Goal: Communication & Community: Answer question/provide support

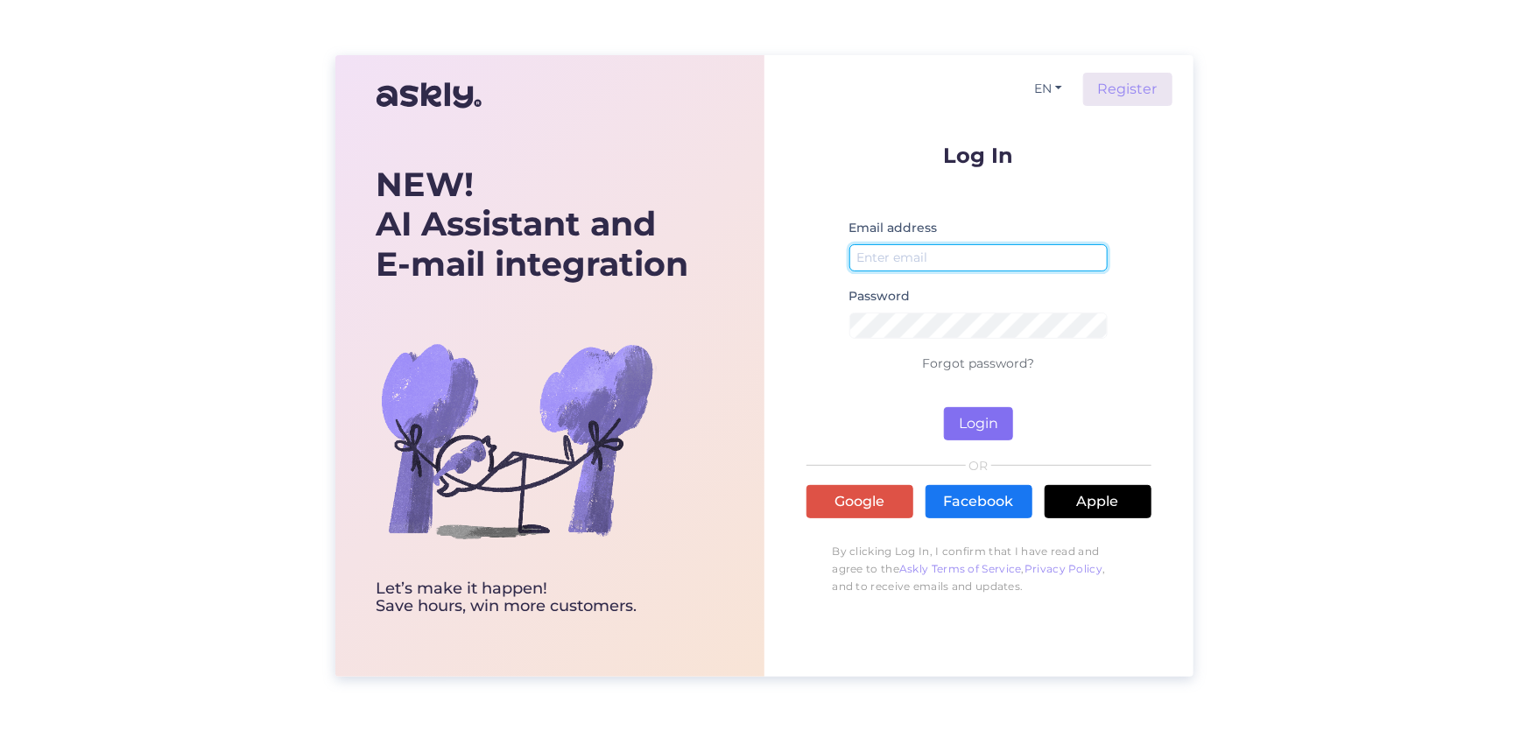
type input "[EMAIL_ADDRESS][DOMAIN_NAME]"
click at [996, 421] on button "Login" at bounding box center [978, 423] width 69 height 33
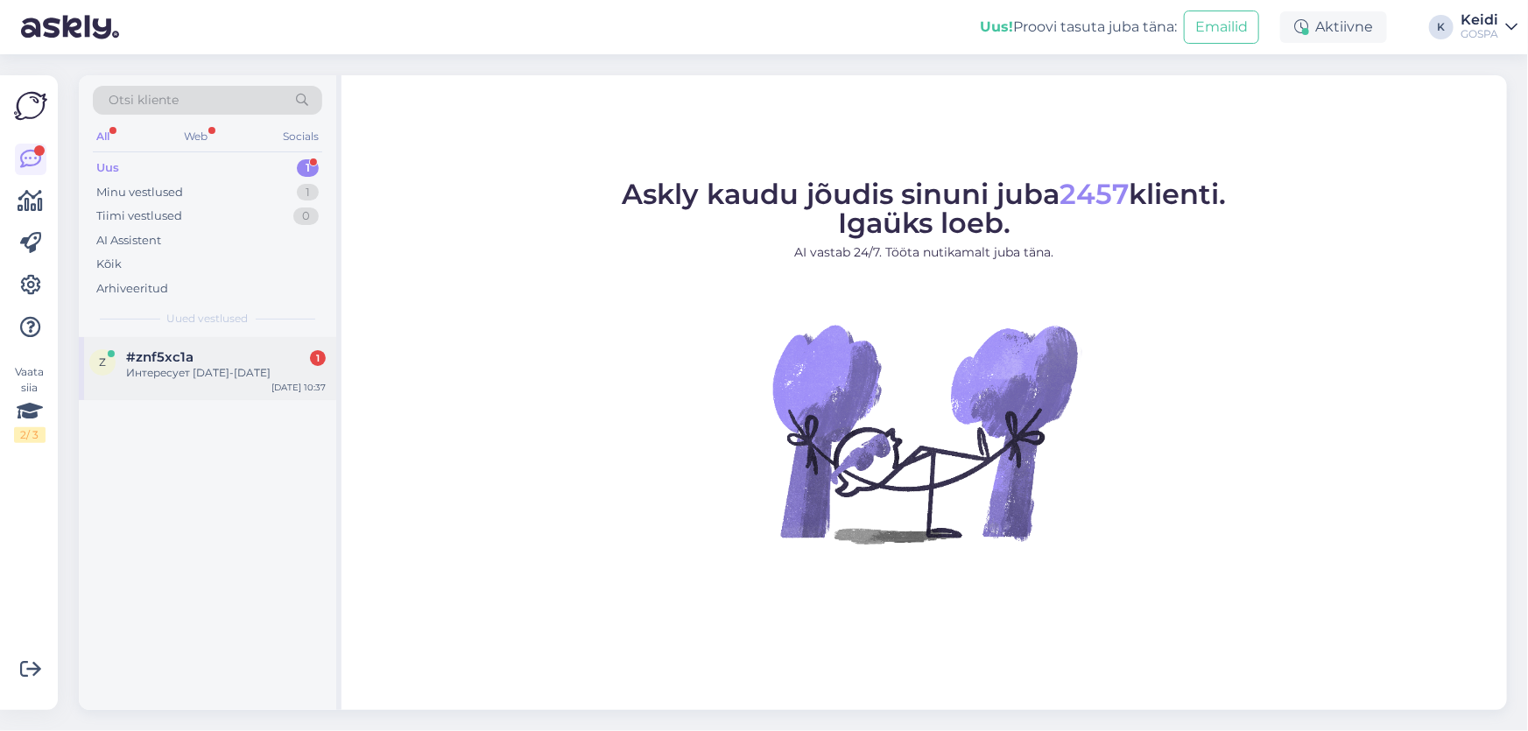
click at [252, 345] on div "z #znf5xc1a 1 Интересует [DATE]-[DATE] [DATE] 10:37" at bounding box center [207, 368] width 257 height 63
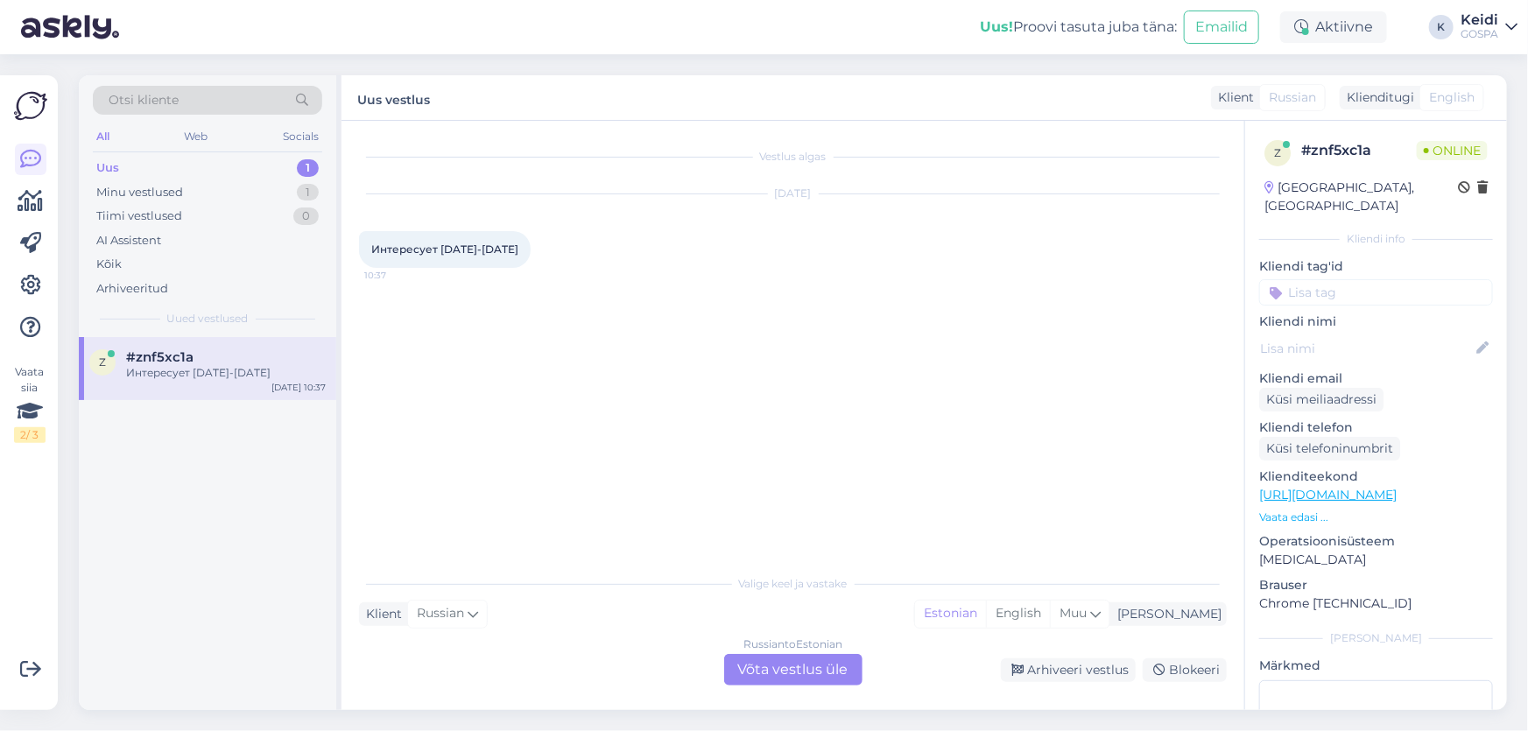
click at [784, 661] on div "Russian to Estonian Võta vestlus üle" at bounding box center [793, 670] width 138 height 32
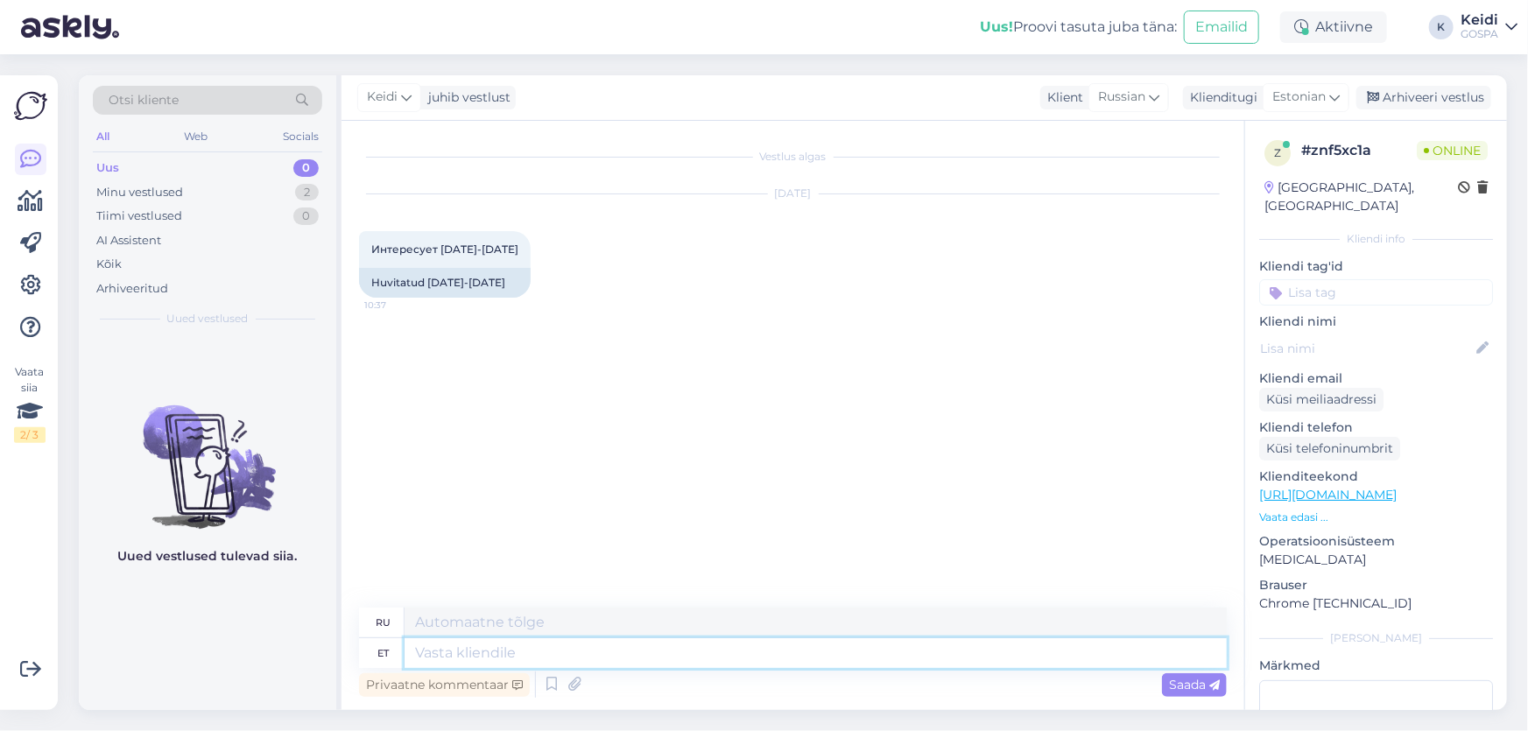
click at [560, 646] on textarea at bounding box center [816, 653] width 822 height 30
type textarea "Hello,"
type textarea "Привет,"
type textarea "Hello, pe"
type textarea "Привет, пятница"
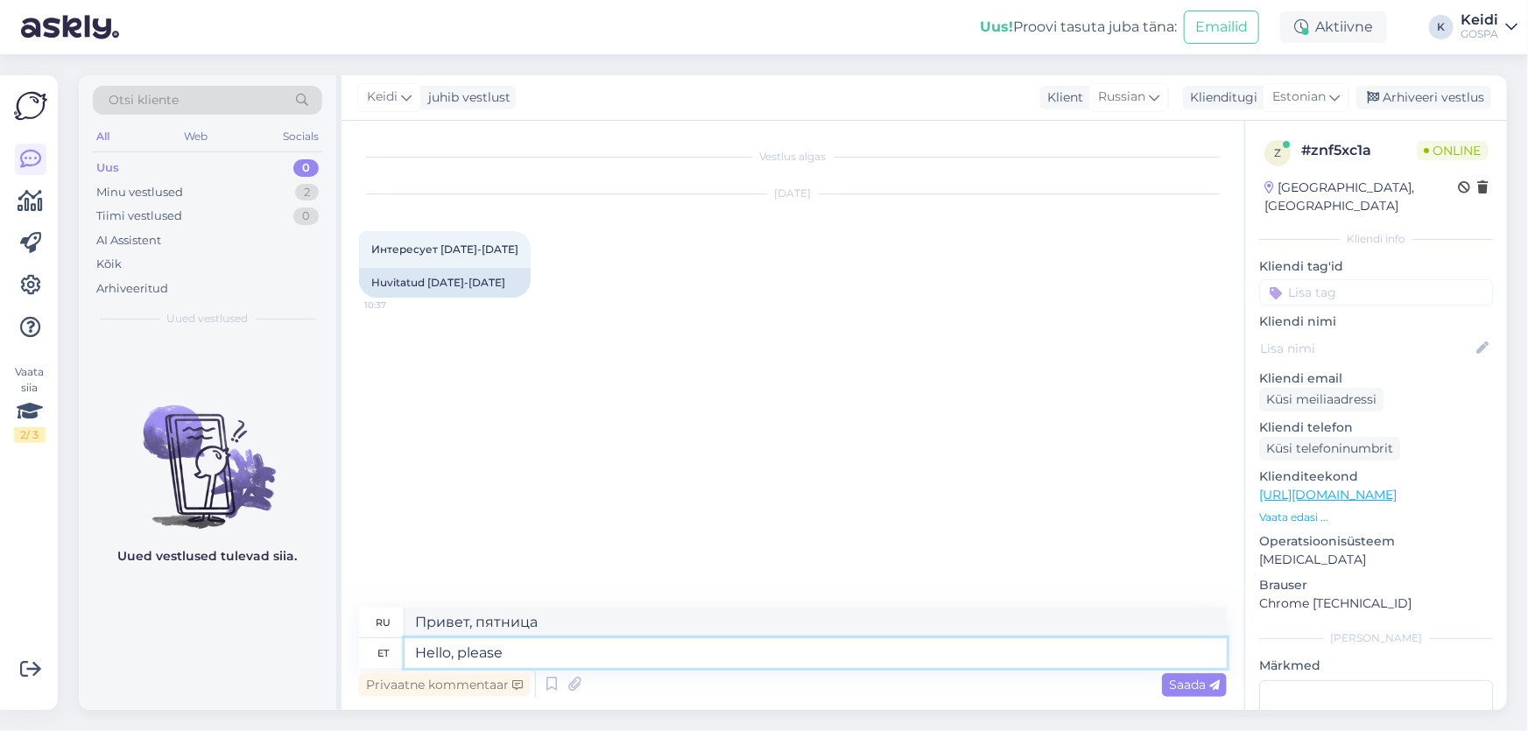
type textarea "Hello, please w"
type textarea "Здравствуйте, пожалуйста."
type textarea "Hello, please write"
type textarea "Здравствуйте, напишите пожалуйста."
type textarea "Hello, please write [EMAIL_ADDRESS][DOMAIN_NAME]."
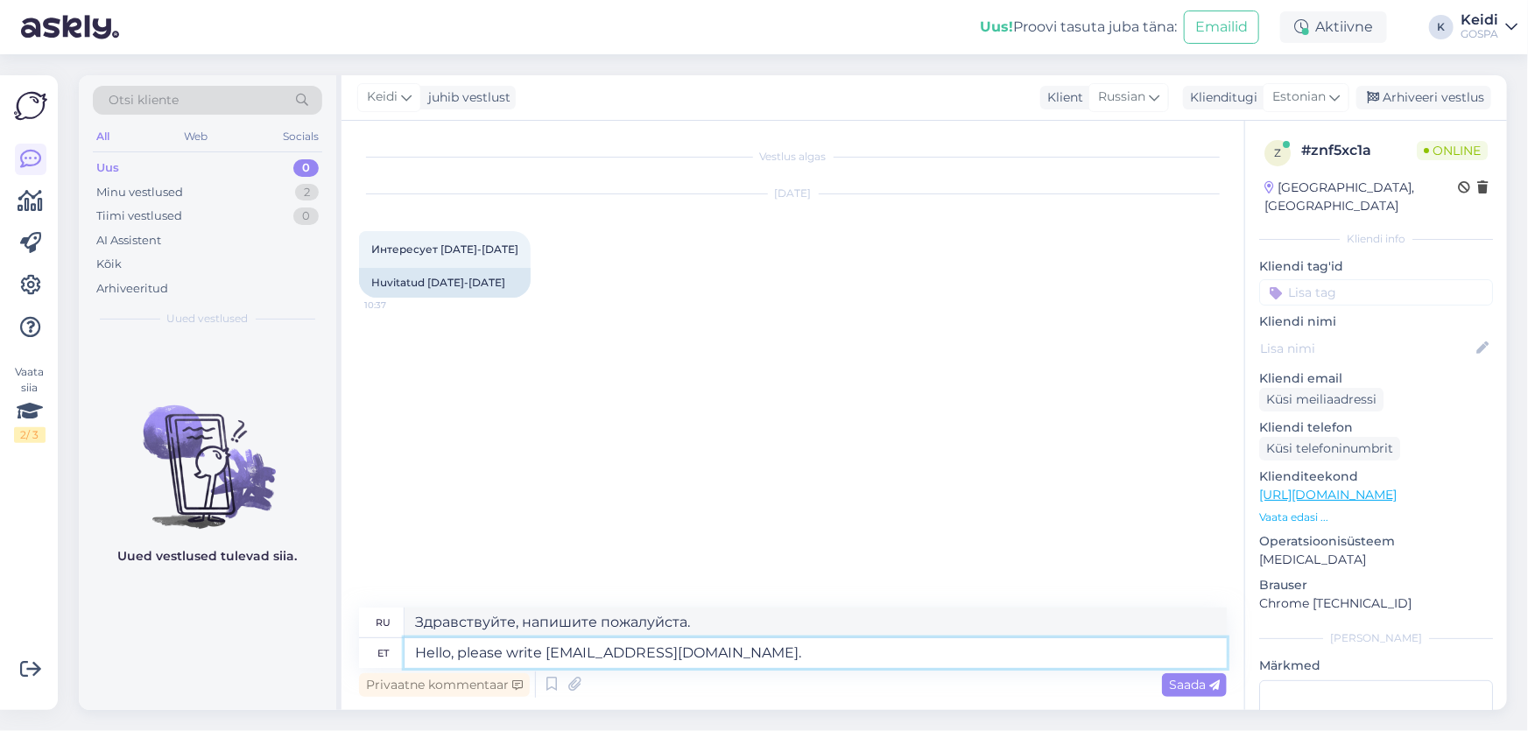
type textarea "Здравствуйте, напишите, пожалуйста, на [EMAIL_ADDRESS][DOMAIN_NAME]."
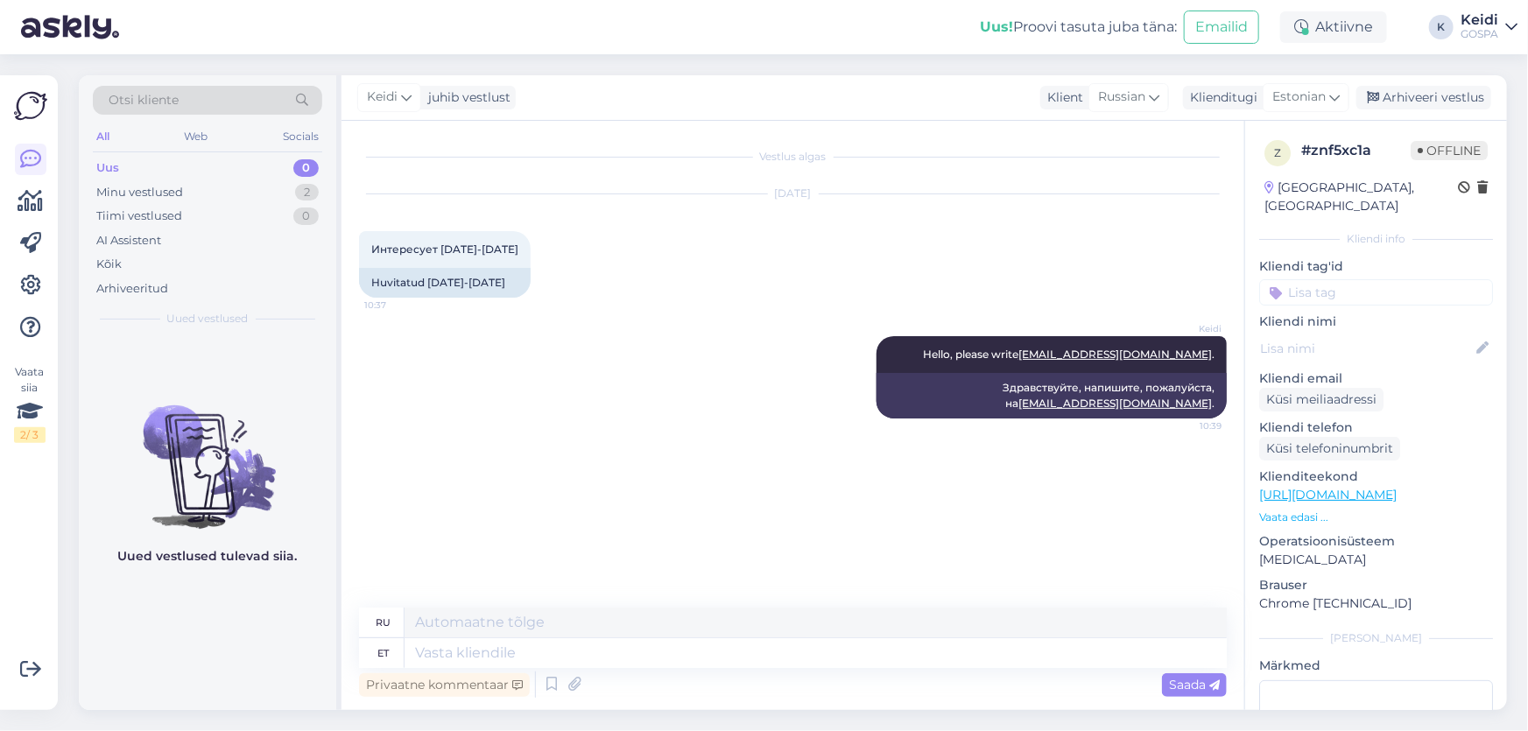
click at [669, 414] on div "[PERSON_NAME] Hello, please write [EMAIL_ADDRESS][DOMAIN_NAME] . 10:39 Здравств…" at bounding box center [793, 377] width 868 height 121
click at [264, 210] on div "Tiimi vestlused 0" at bounding box center [207, 216] width 229 height 25
drag, startPoint x: 268, startPoint y: 185, endPoint x: 266, endPoint y: 200, distance: 15.0
click at [268, 197] on div "Minu vestlused 2" at bounding box center [207, 192] width 229 height 25
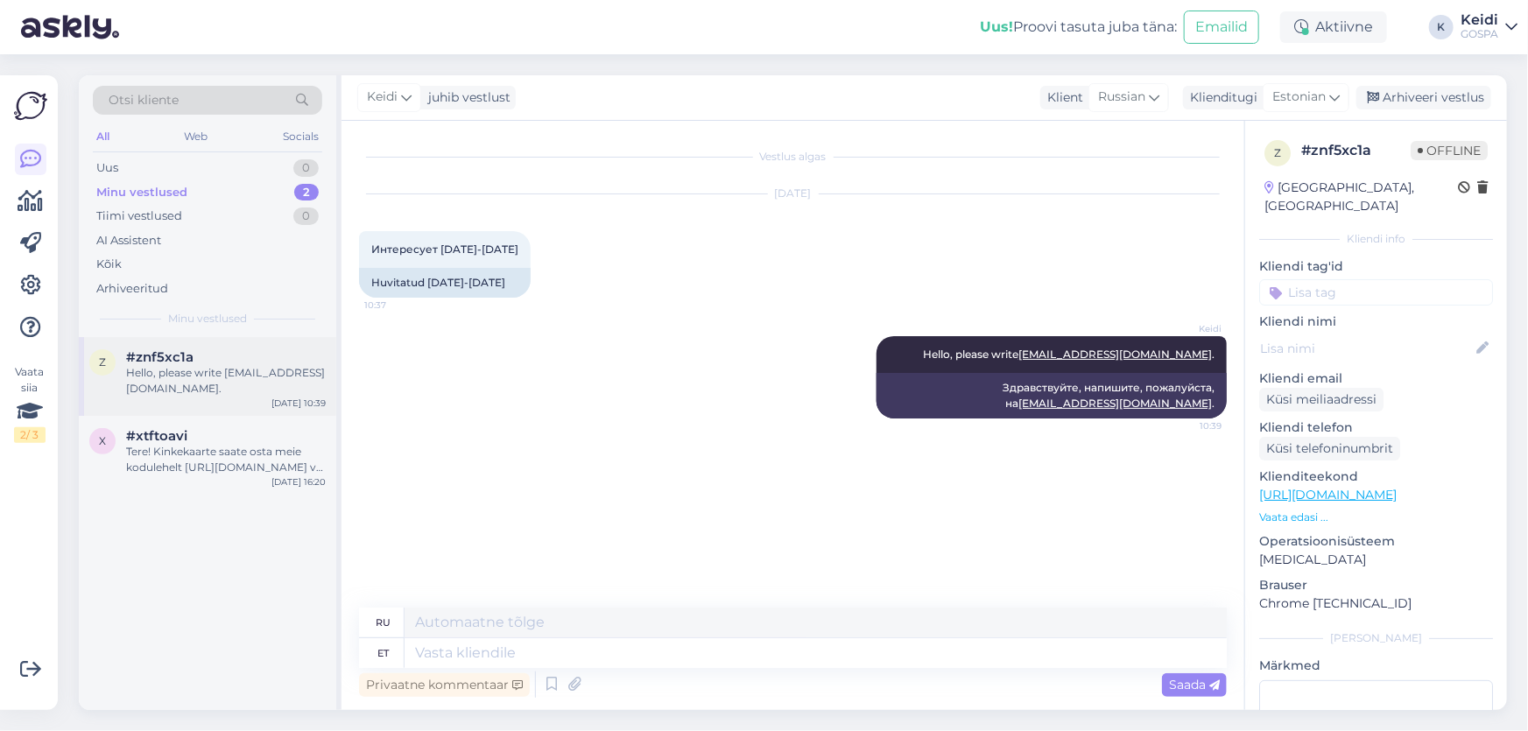
click at [271, 365] on div "Hello, please write [EMAIL_ADDRESS][DOMAIN_NAME]." at bounding box center [226, 381] width 200 height 32
click at [265, 428] on div "#xtftoavi" at bounding box center [226, 436] width 200 height 16
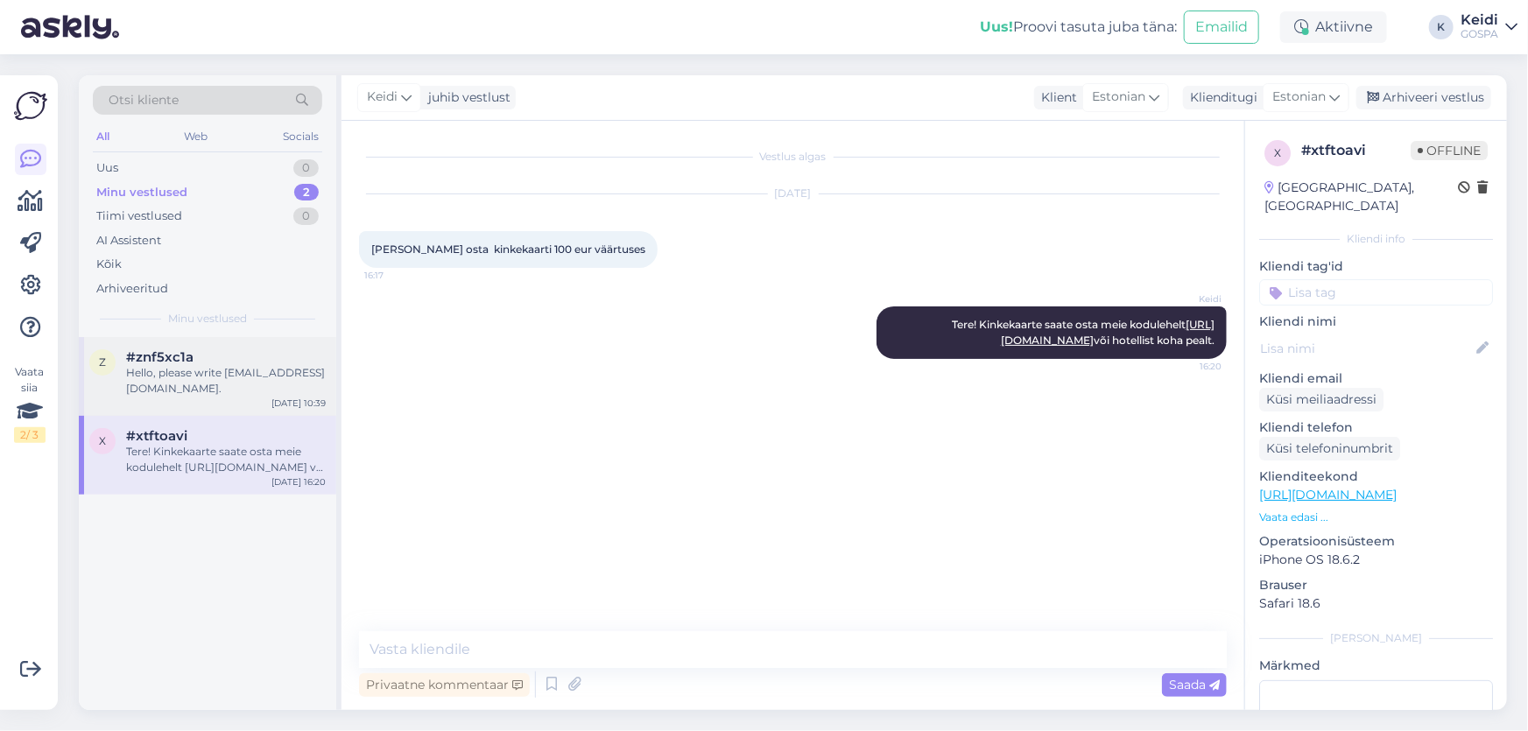
click at [281, 398] on div "z #znf5xc1a Hello, please write [EMAIL_ADDRESS][DOMAIN_NAME]. [DATE] 10:39" at bounding box center [207, 376] width 257 height 79
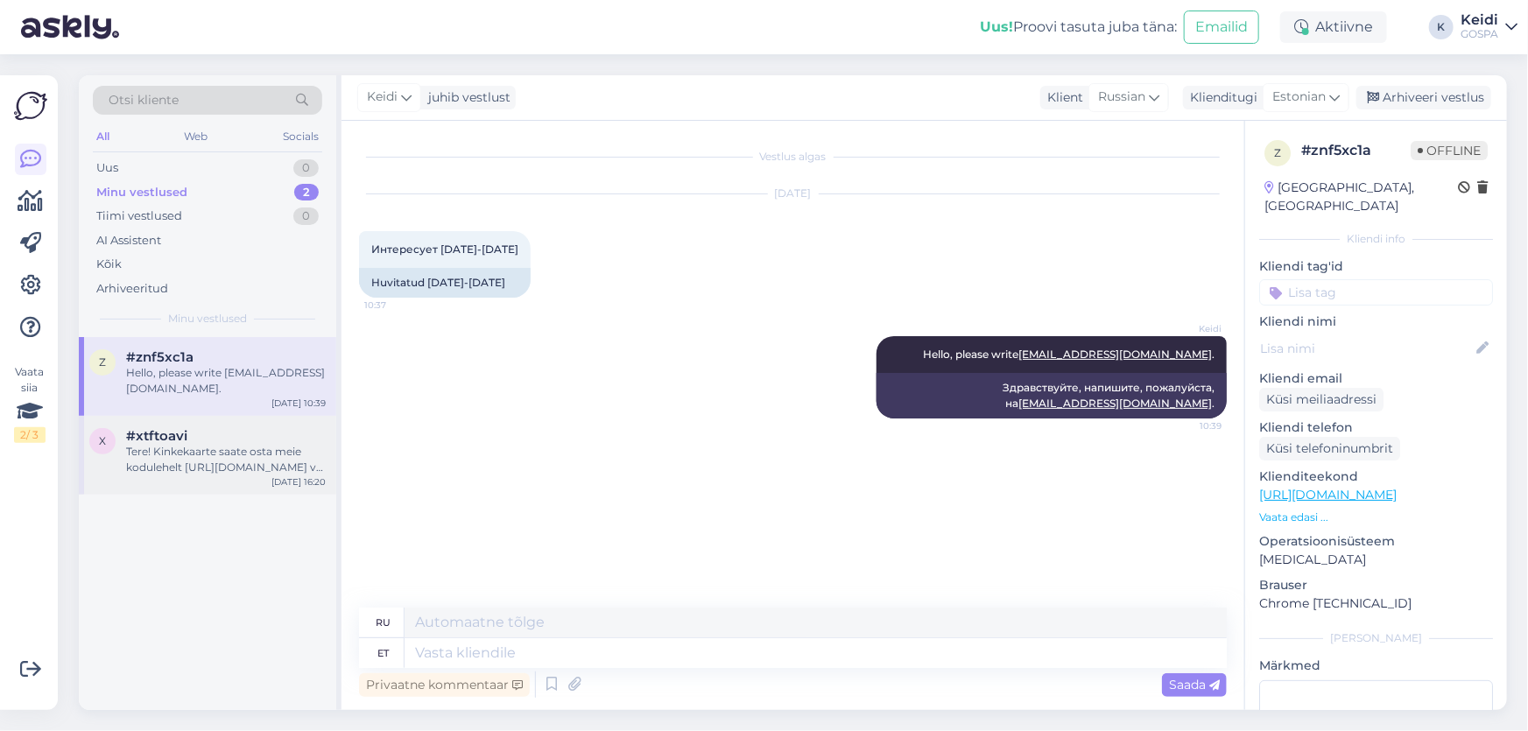
drag, startPoint x: 285, startPoint y: 419, endPoint x: 285, endPoint y: 432, distance: 12.3
click at [285, 428] on div "#xtftoavi" at bounding box center [226, 436] width 200 height 16
